Goal: Task Accomplishment & Management: Manage account settings

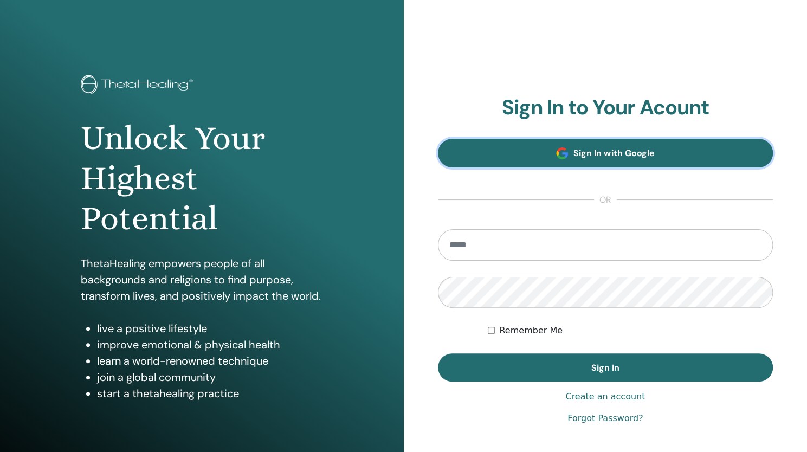
click at [526, 153] on link "Sign In with Google" at bounding box center [606, 153] width 336 height 29
